Goal: Find specific page/section: Find specific page/section

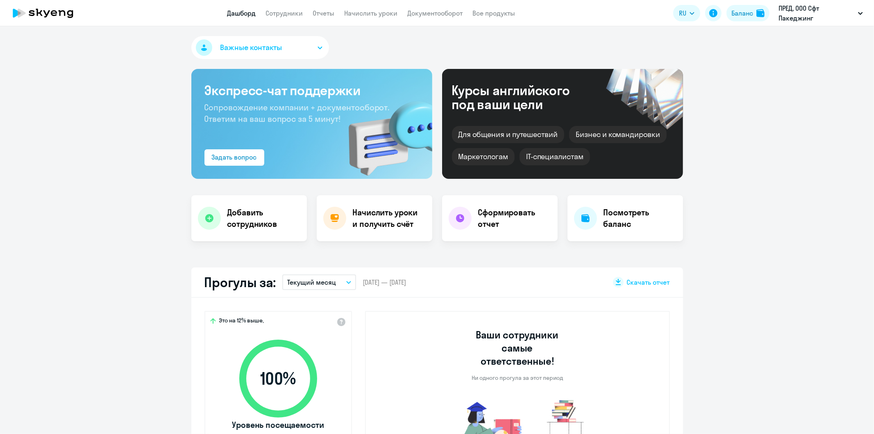
select select "30"
click at [433, 12] on link "Документооборот" at bounding box center [435, 13] width 55 height 8
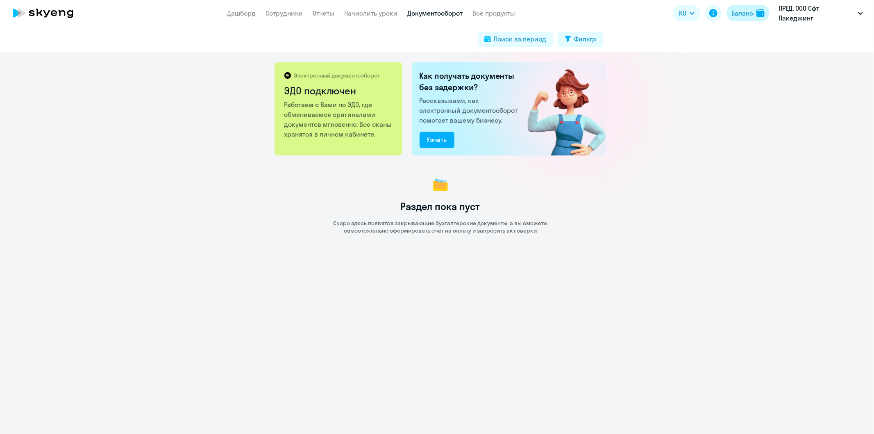
click at [747, 11] on div "Баланс" at bounding box center [743, 13] width 22 height 10
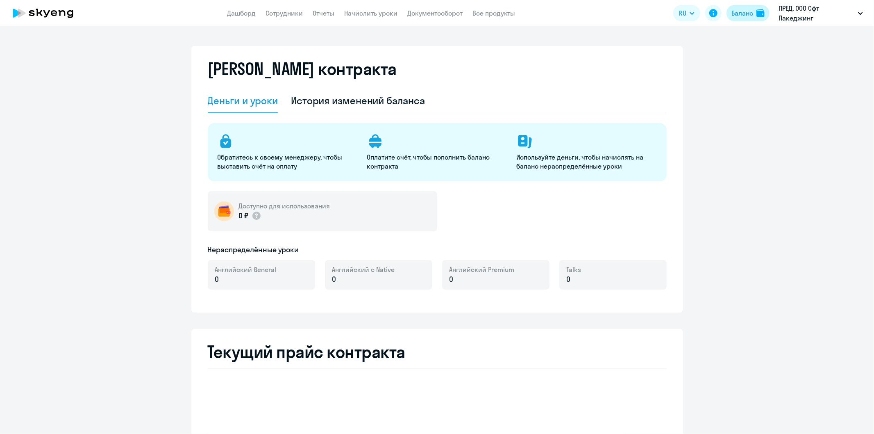
select select "english_adult_not_native_speaker"
